Goal: Transaction & Acquisition: Purchase product/service

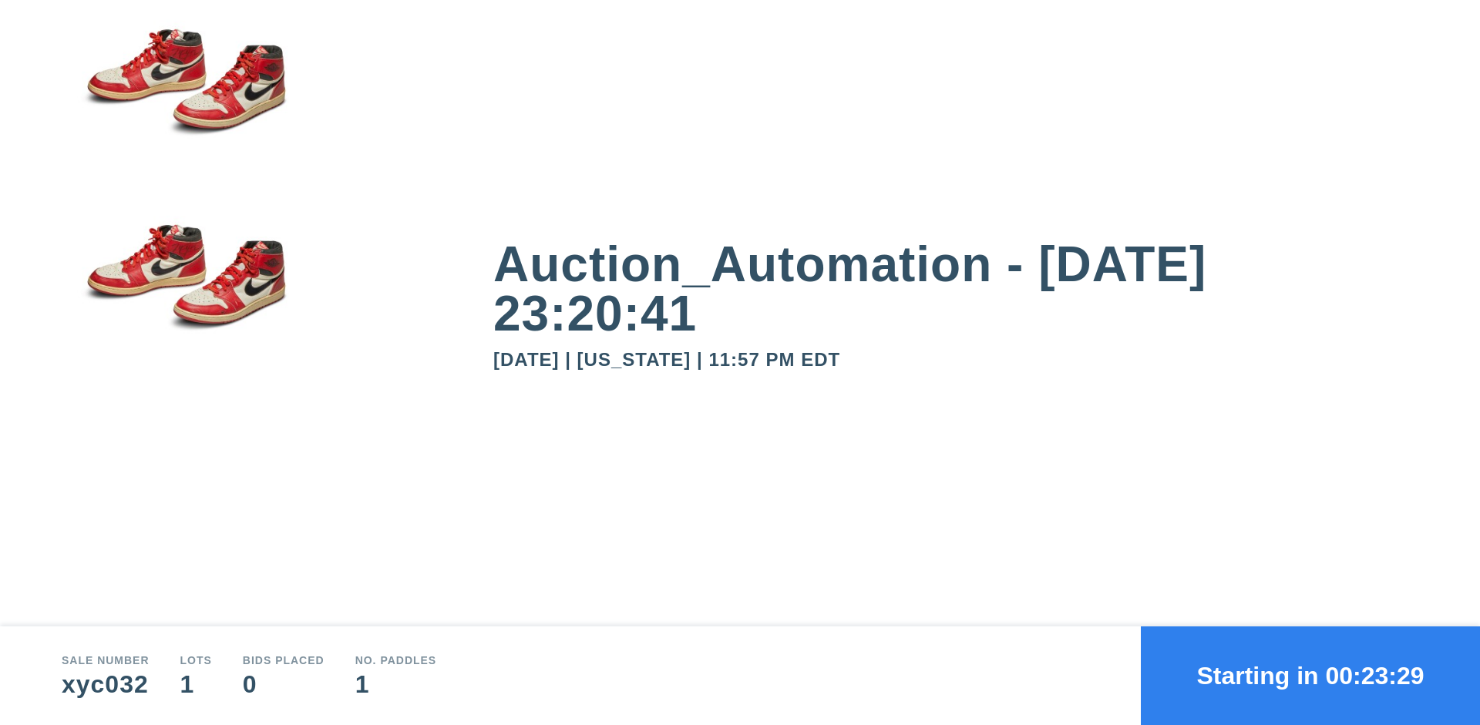
click at [1310, 676] on button "Starting in 00:23:29" at bounding box center [1310, 676] width 339 height 99
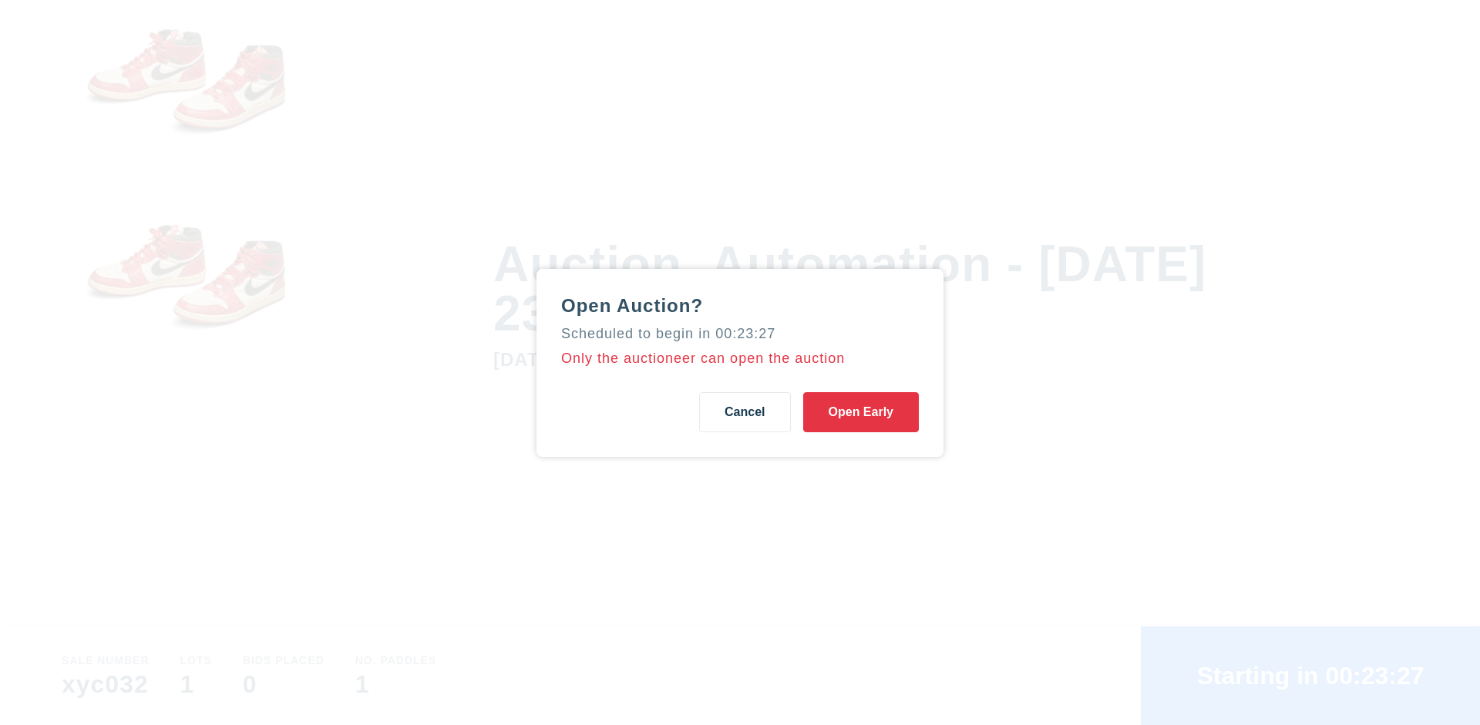
click at [861, 412] on button "Open Early" at bounding box center [861, 412] width 116 height 40
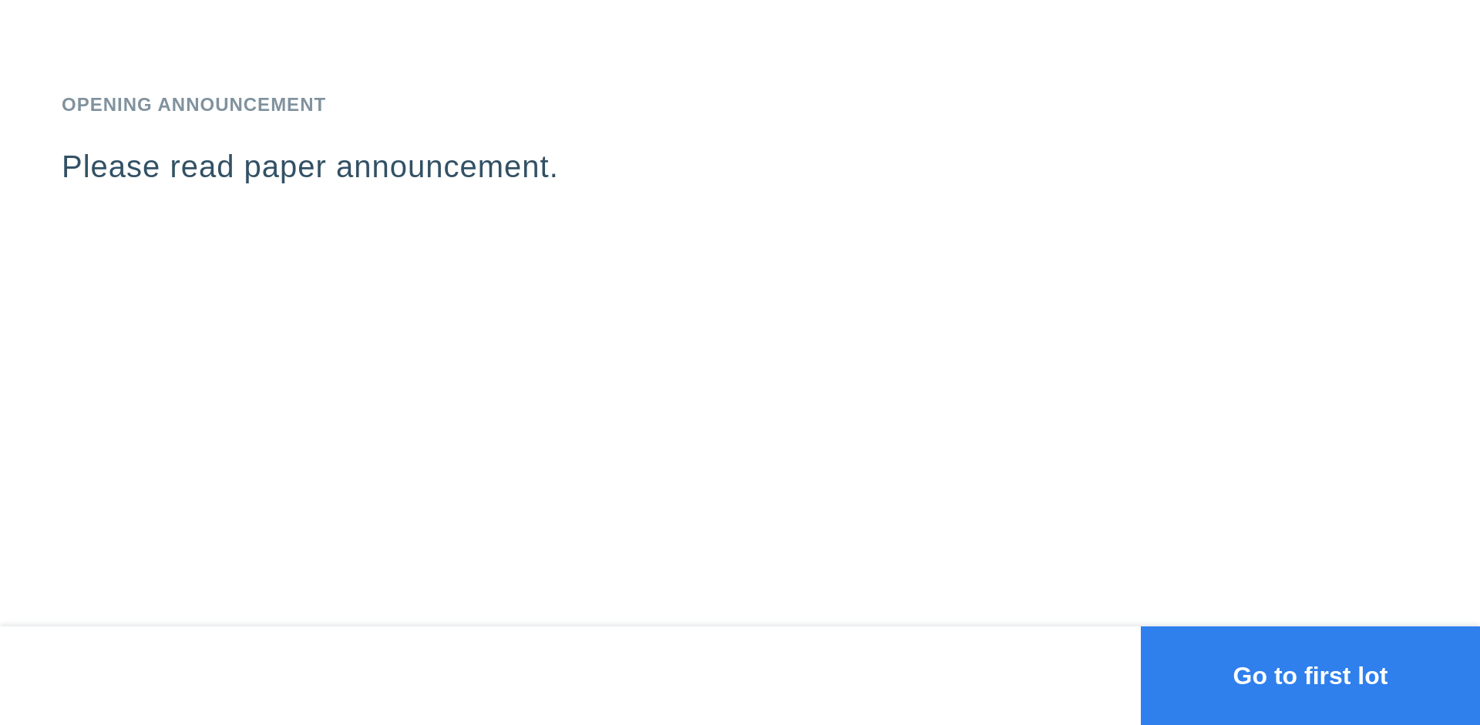
click at [1310, 676] on button "Go to first lot" at bounding box center [1310, 676] width 339 height 99
